Goal: Task Accomplishment & Management: Complete application form

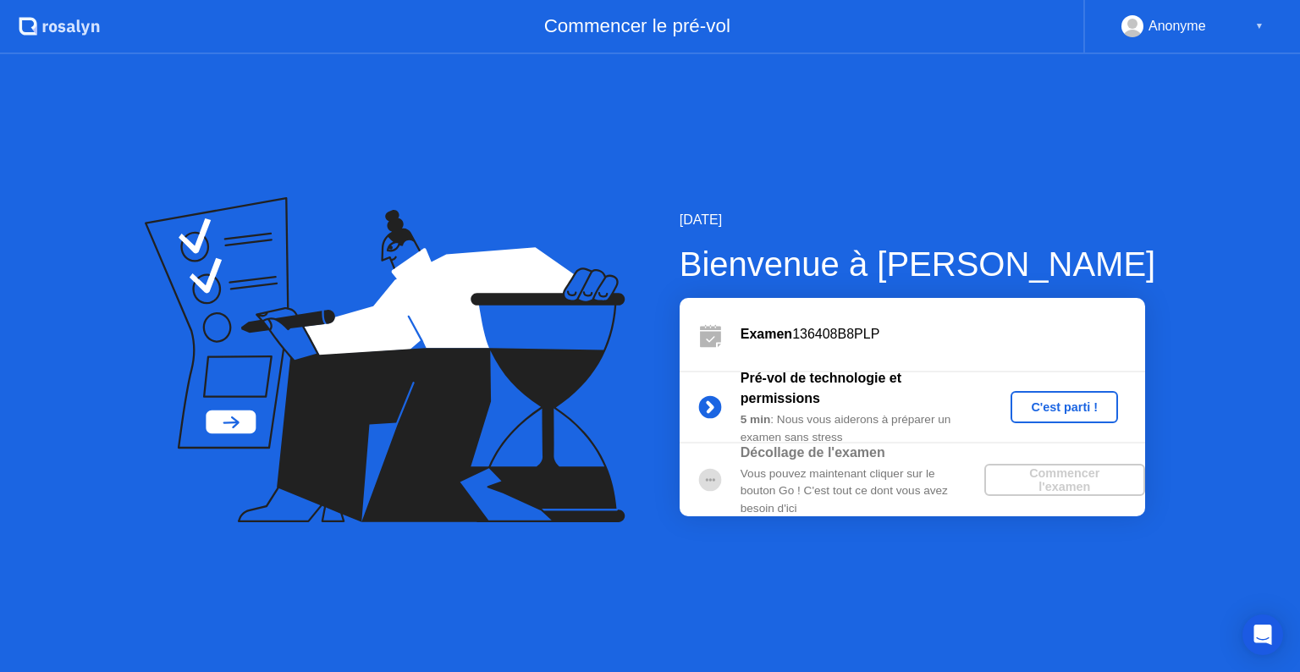
click at [1057, 404] on div "C'est parti !" at bounding box center [1064, 407] width 94 height 14
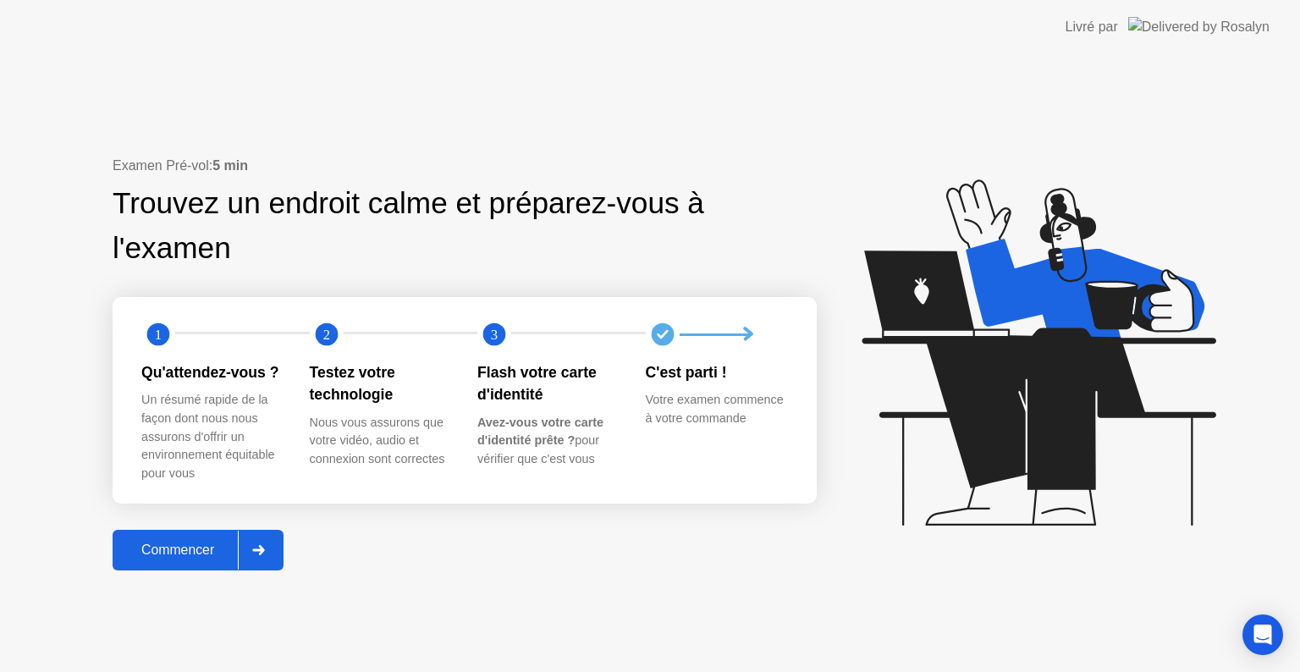
click at [146, 263] on div "Trouvez un endroit calme et préparez-vous à l'examen" at bounding box center [411, 226] width 596 height 90
drag, startPoint x: 146, startPoint y: 263, endPoint x: 175, endPoint y: 249, distance: 32.9
click at [175, 249] on div "Trouvez un endroit calme et préparez-vous à l'examen" at bounding box center [411, 226] width 596 height 90
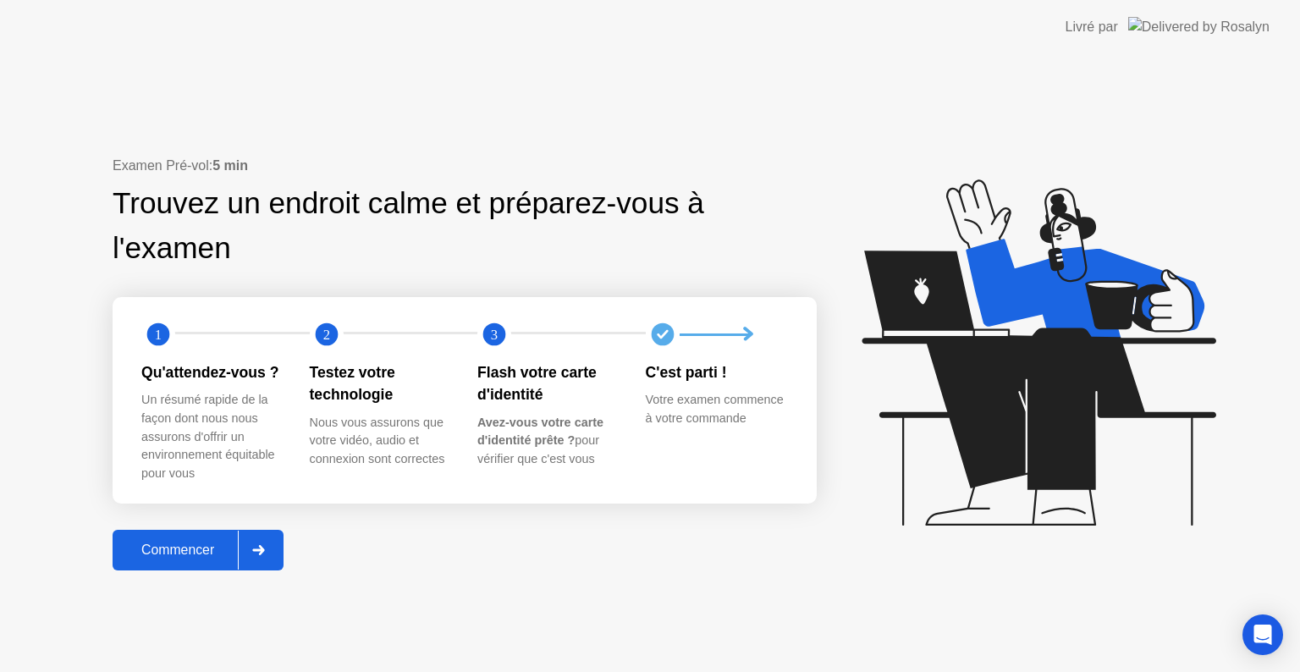
click at [385, 433] on div "Nous vous assurons que votre vidéo, audio et connexion sont correctes" at bounding box center [380, 441] width 141 height 55
click at [535, 457] on div "Avez-vous votre carte d'identité prête ? pour vérifier que c'est vous" at bounding box center [547, 441] width 141 height 55
click at [460, 543] on div "Examen Pré-vol: 5 min Trouvez un endroit calme et préparez-vous à l'examen 1 2 …" at bounding box center [465, 363] width 704 height 415
click at [258, 550] on icon at bounding box center [258, 550] width 13 height 10
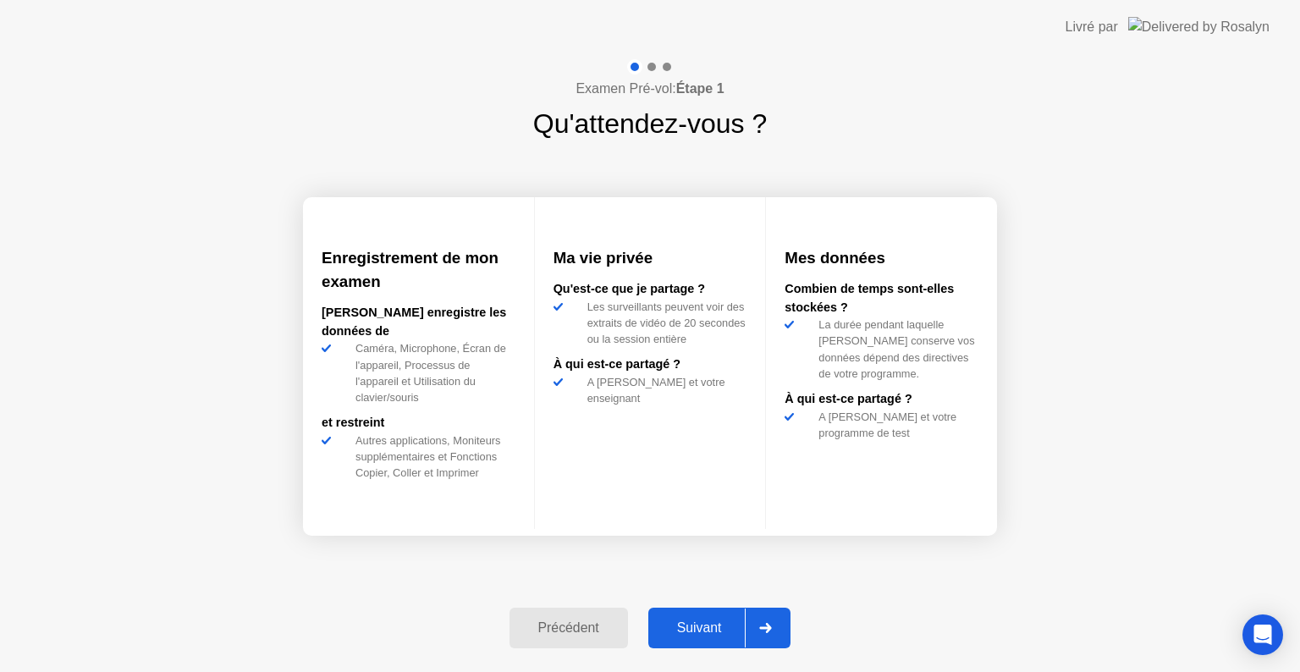
click at [415, 281] on h3 "Enregistrement de mon examen" at bounding box center [419, 269] width 194 height 47
click at [778, 623] on div at bounding box center [765, 627] width 41 height 39
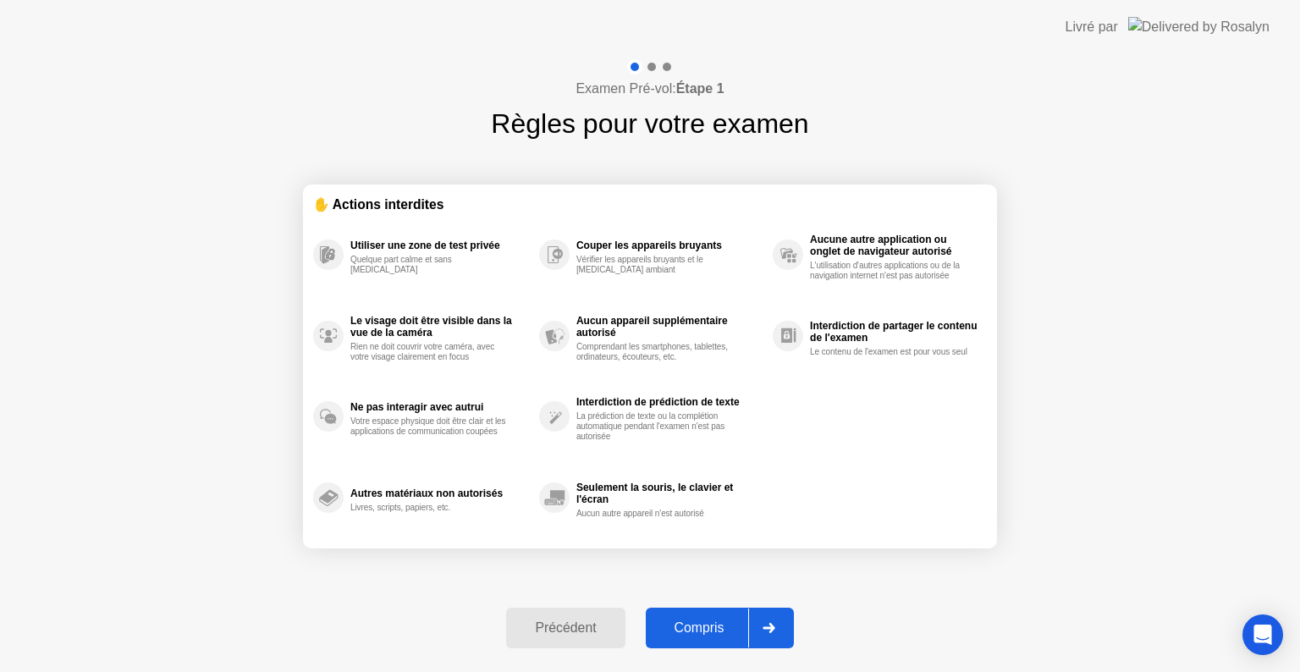
click at [625, 485] on div "Seulement la souris, le clavier et l'écran" at bounding box center [670, 493] width 188 height 24
click at [633, 518] on div "Seulement la souris, le clavier et l'écran Aucun autre appareil n'est autorisé" at bounding box center [656, 497] width 234 height 81
click at [877, 466] on div "Utiliser une zone de test privée Quelque part calme et sans bruit Le visage doi…" at bounding box center [649, 376] width 673 height 324
click at [782, 627] on div at bounding box center [768, 627] width 41 height 39
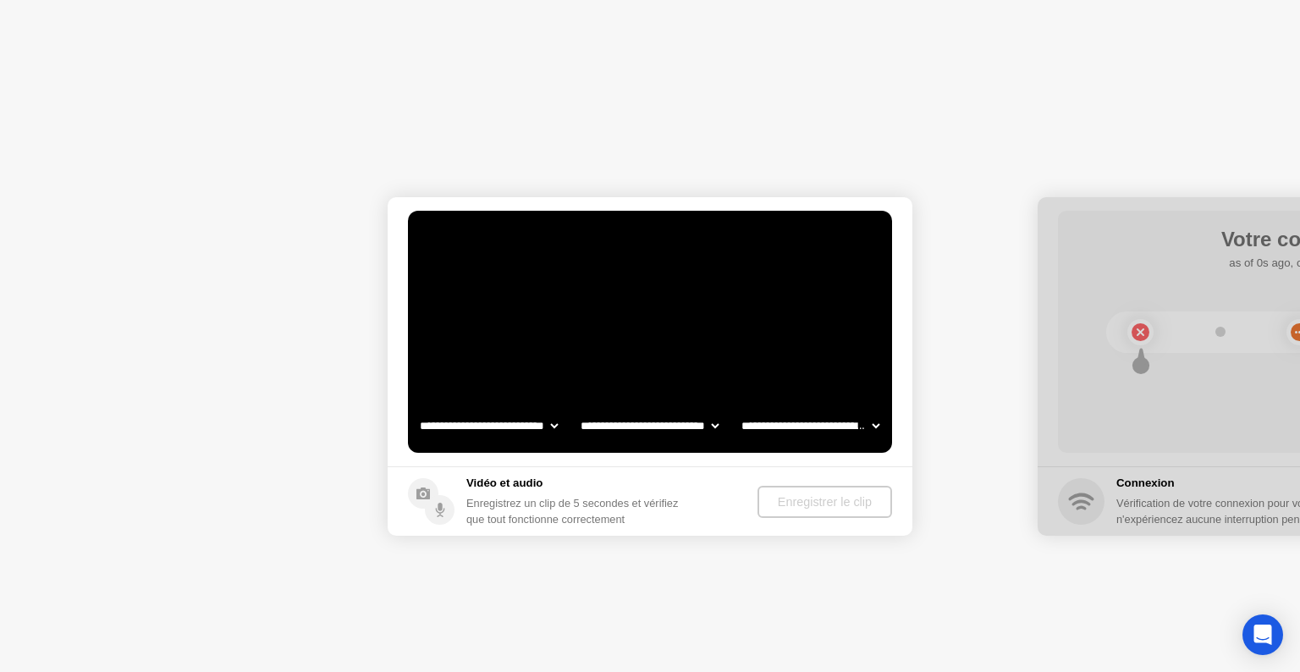
select select "**********"
select select "*******"
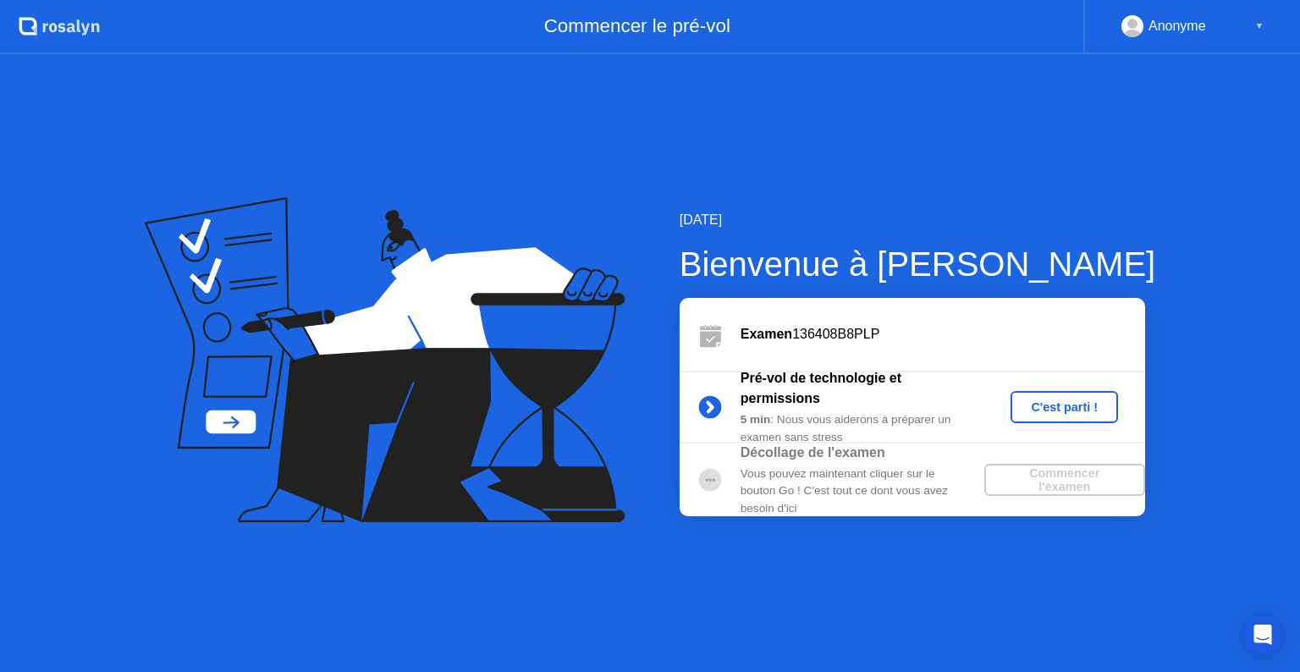
click at [1046, 413] on div "C'est parti !" at bounding box center [1064, 407] width 94 height 14
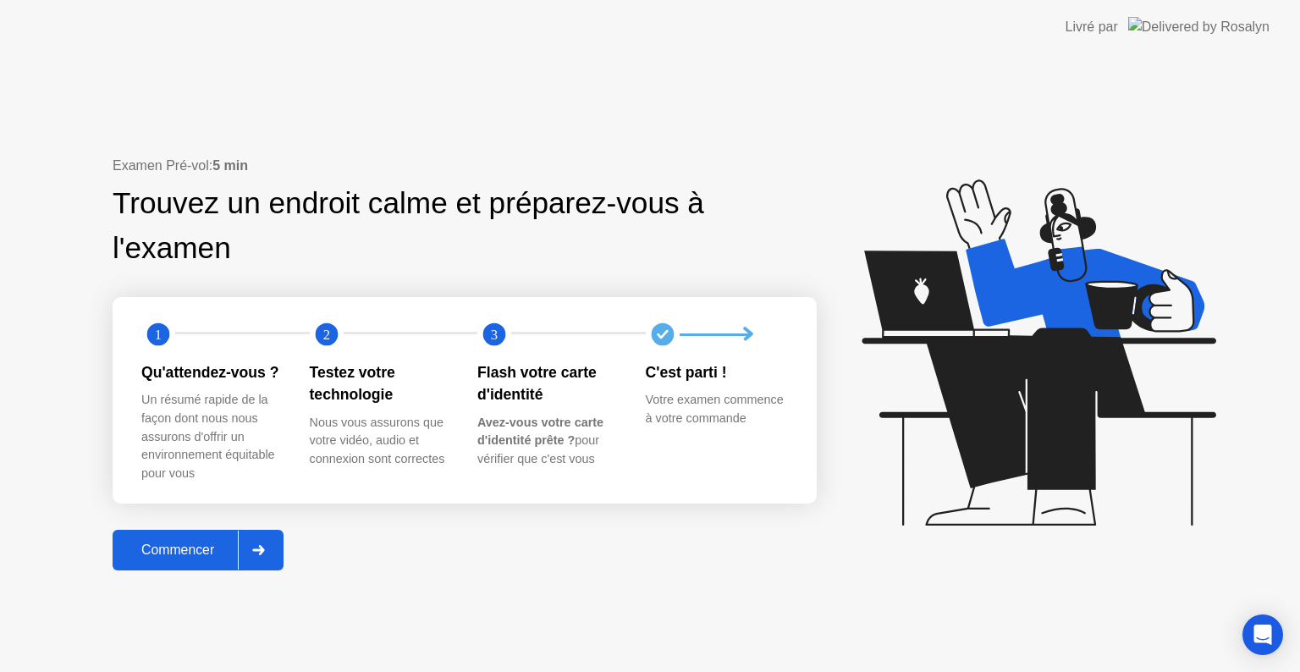
click at [265, 552] on icon at bounding box center [259, 550] width 12 height 10
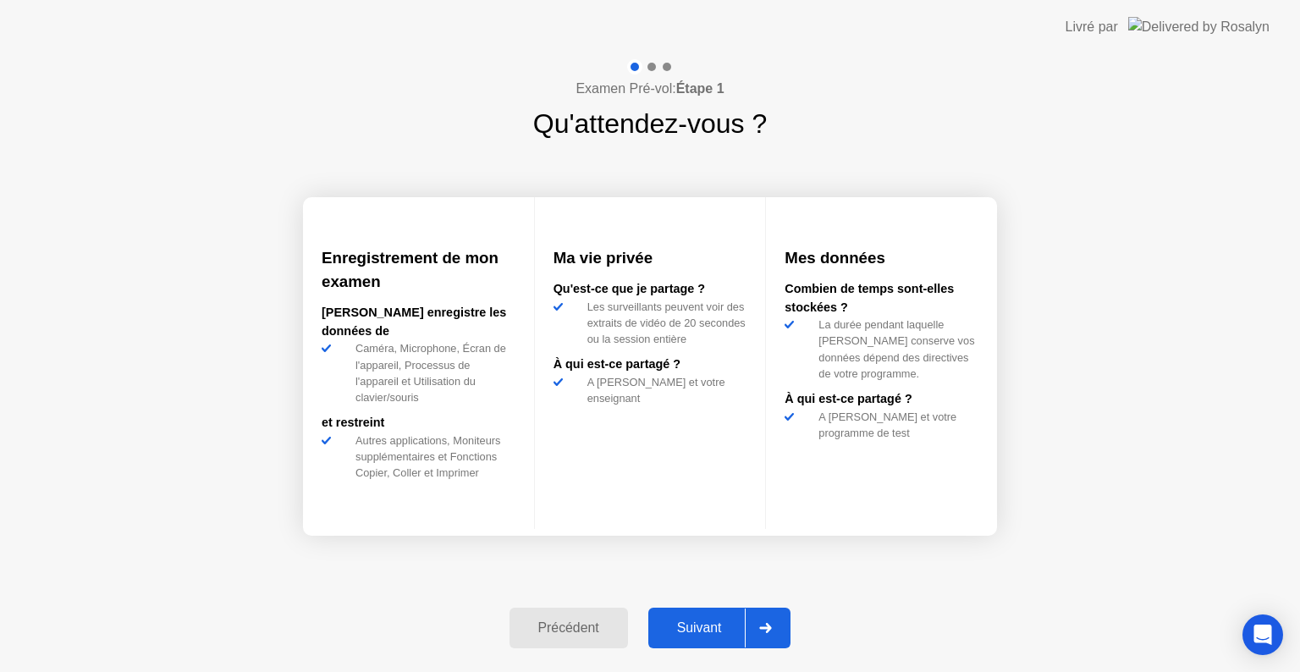
click at [763, 632] on icon at bounding box center [765, 628] width 13 height 10
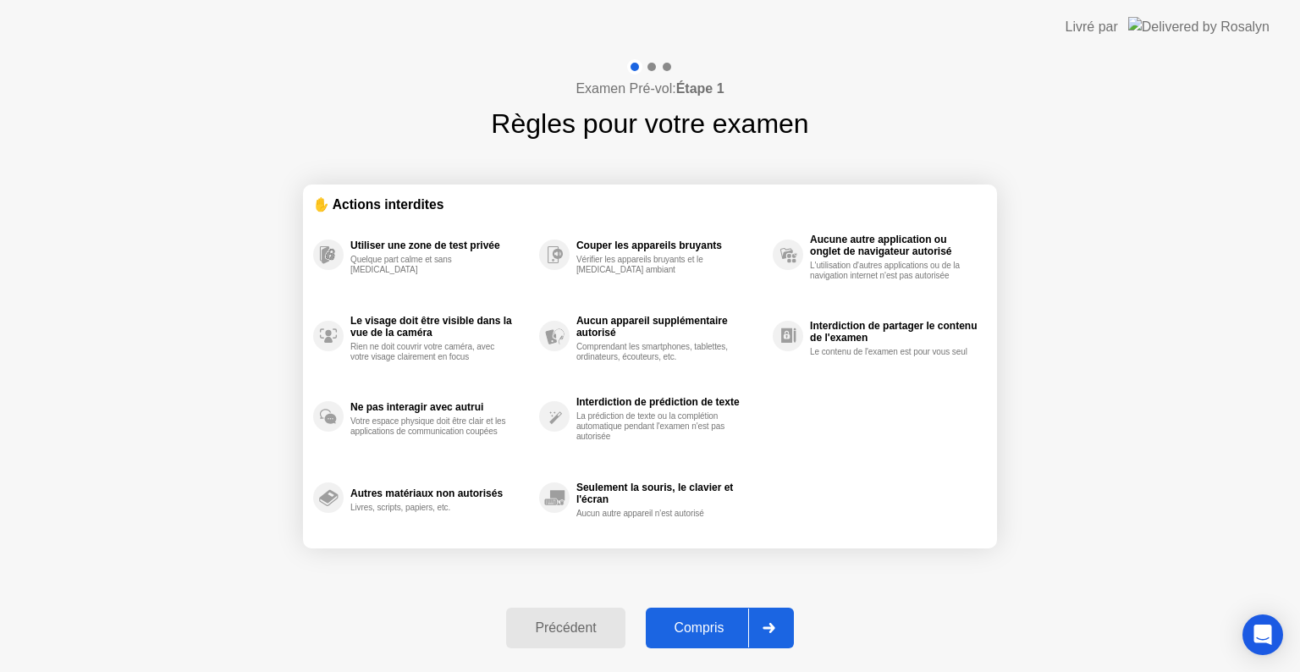
click at [763, 632] on div at bounding box center [768, 627] width 41 height 39
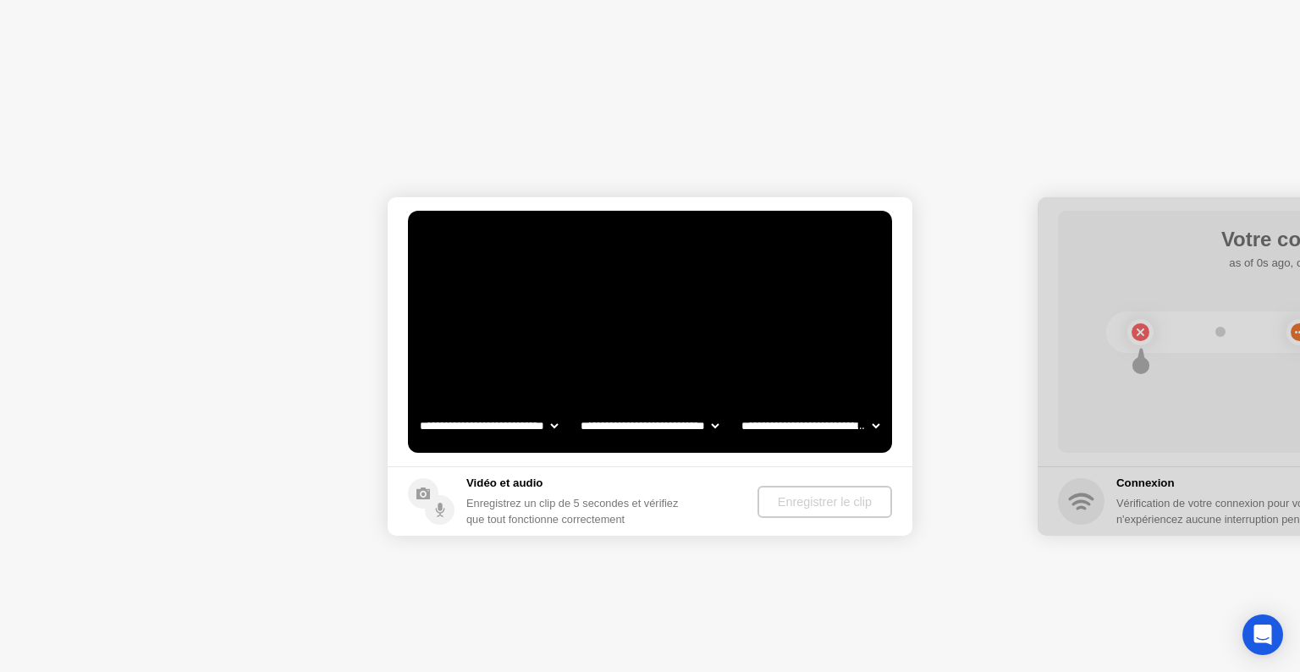
select select "**********"
select select "*******"
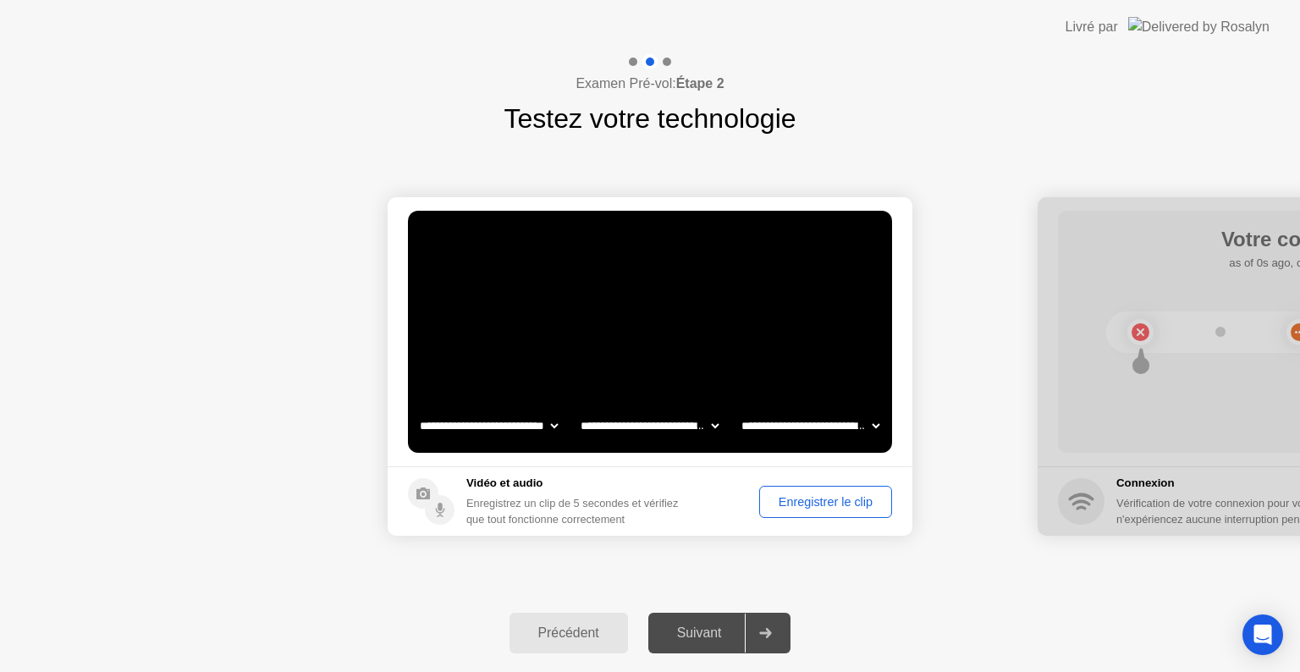
click at [803, 503] on div "Enregistrer le clip" at bounding box center [825, 502] width 121 height 14
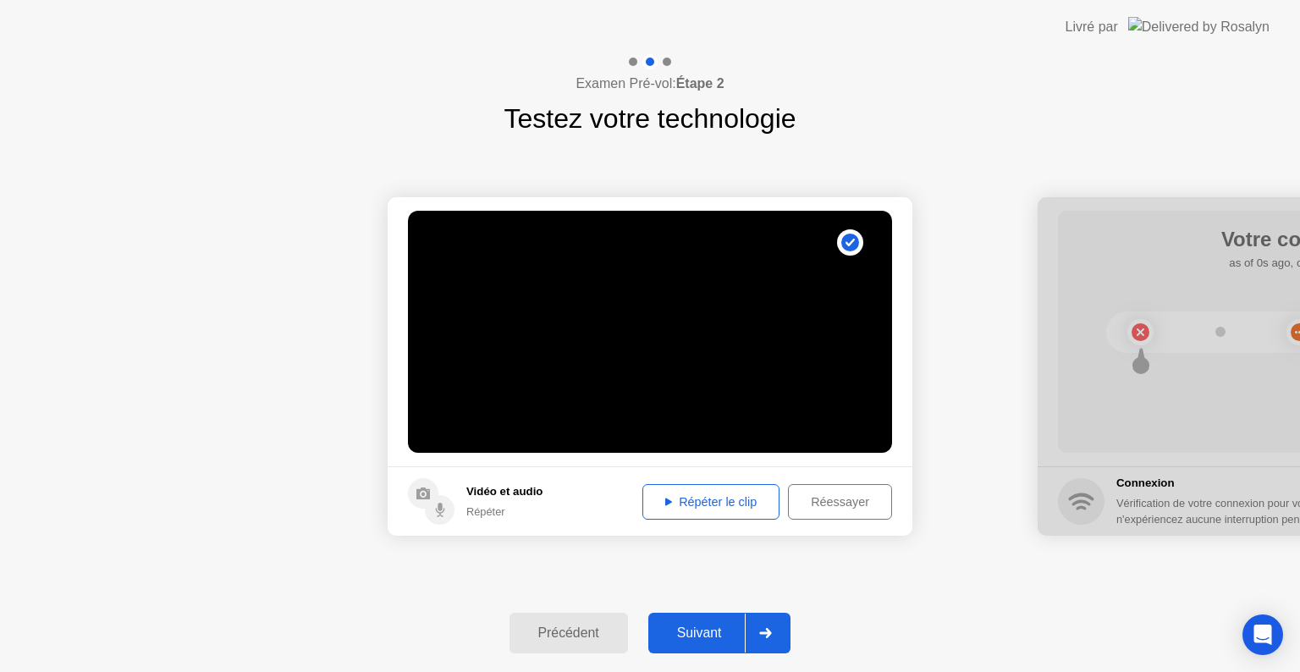
click at [698, 500] on div "Répéter le clip" at bounding box center [710, 502] width 125 height 14
click at [772, 631] on icon at bounding box center [766, 633] width 12 height 10
